Goal: Communication & Community: Answer question/provide support

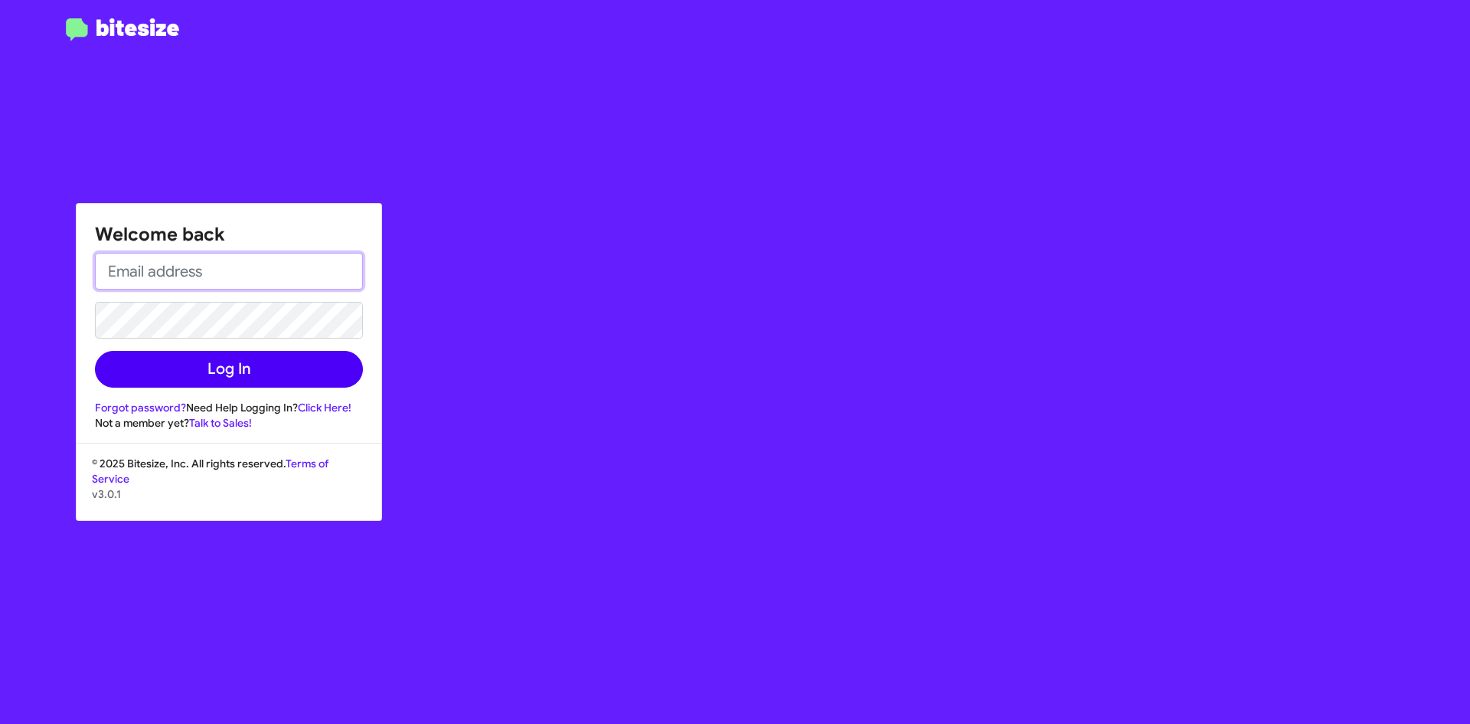
type input "[PERSON_NAME][EMAIL_ADDRESS][PERSON_NAME][DOMAIN_NAME]"
click at [185, 376] on button "Log In" at bounding box center [229, 369] width 268 height 37
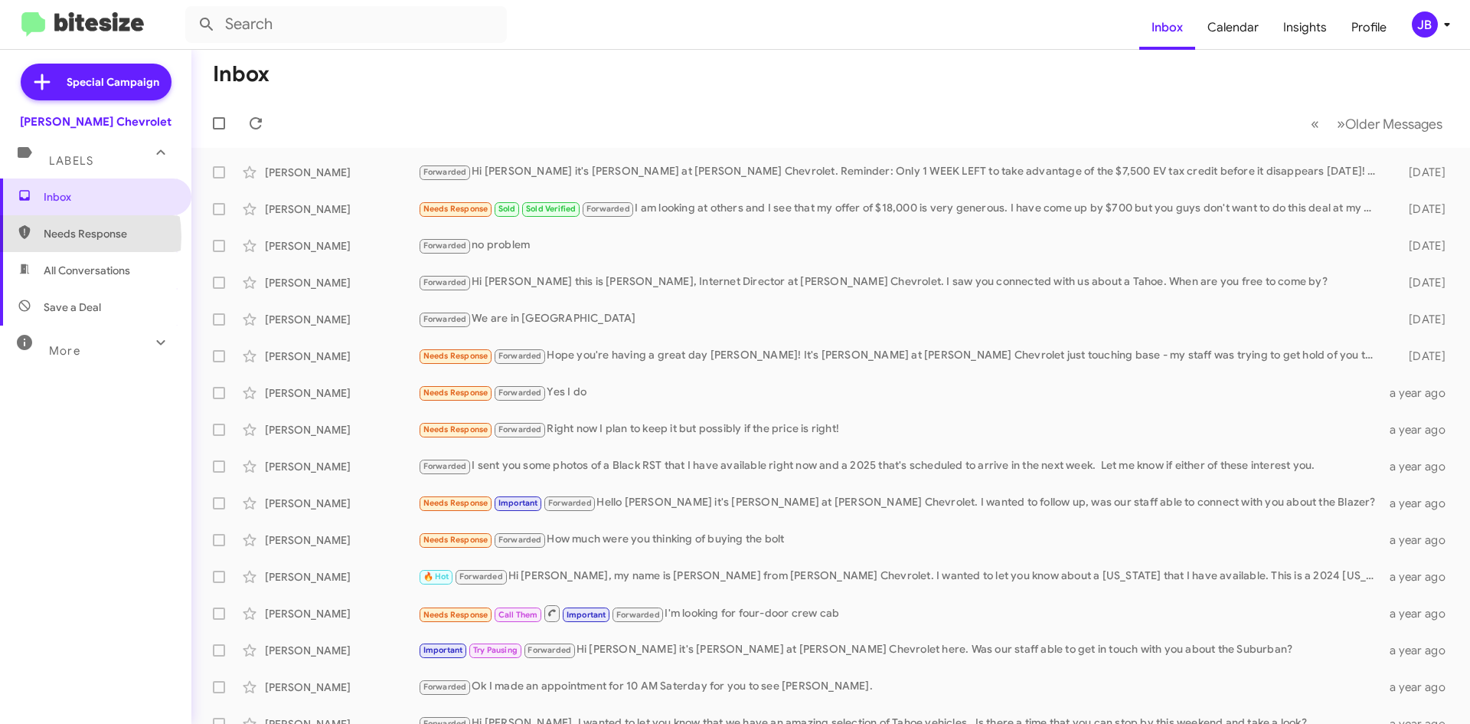
click at [59, 237] on span "Needs Response" at bounding box center [109, 233] width 130 height 15
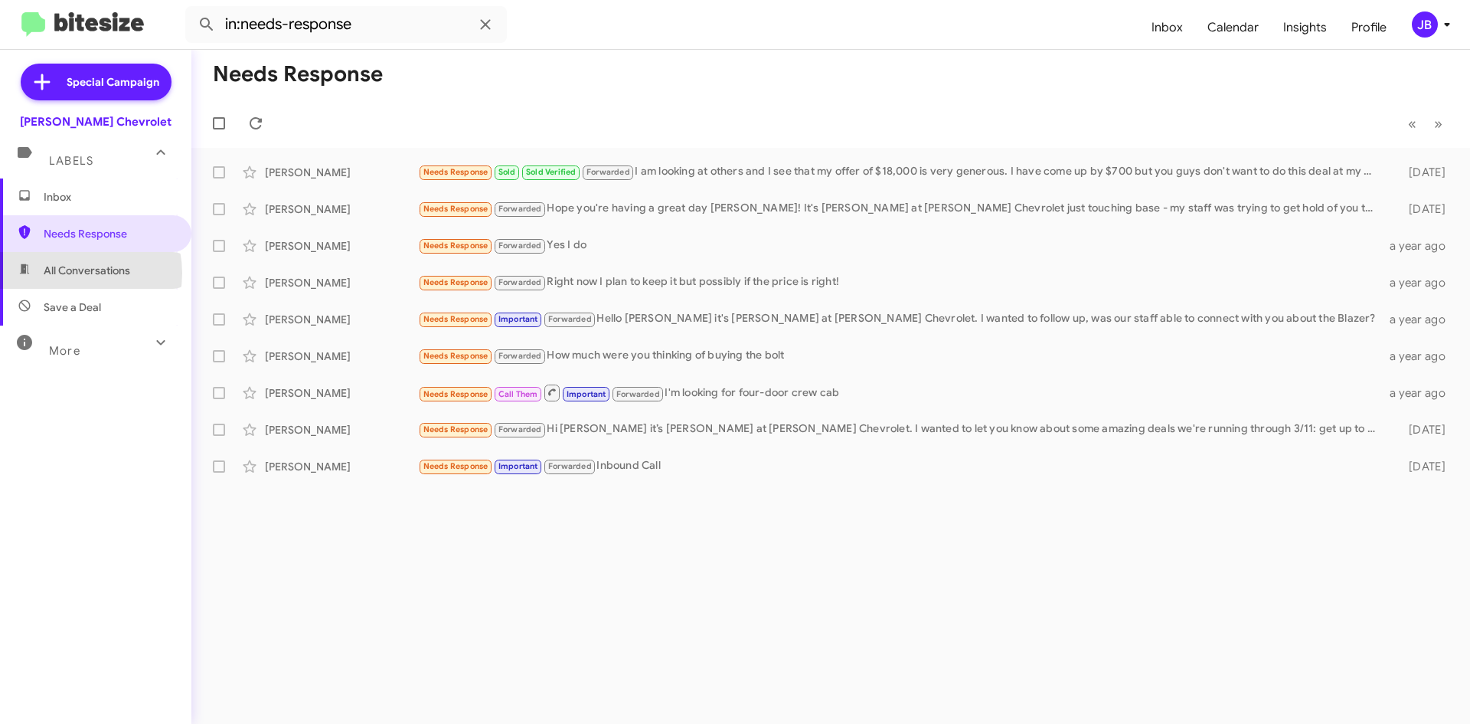
click at [70, 273] on span "All Conversations" at bounding box center [87, 270] width 87 height 15
type input "in:all-conversations"
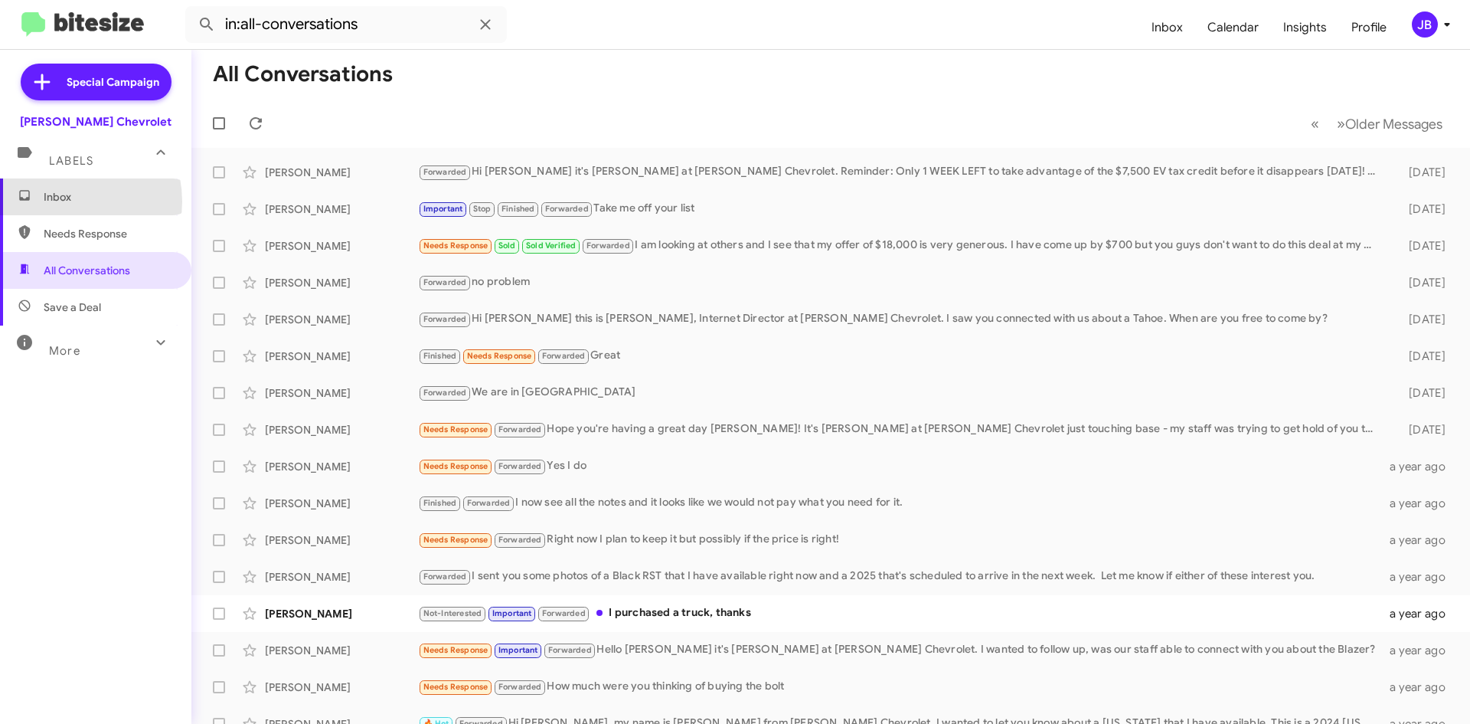
click at [61, 201] on span "Inbox" at bounding box center [109, 196] width 130 height 15
